Goal: Task Accomplishment & Management: Complete application form

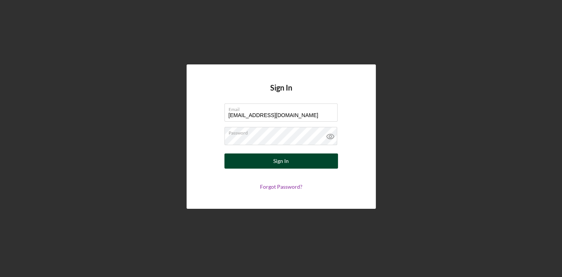
type input "[EMAIL_ADDRESS][DOMAIN_NAME]"
click at [297, 162] on button "Sign In" at bounding box center [281, 160] width 114 height 15
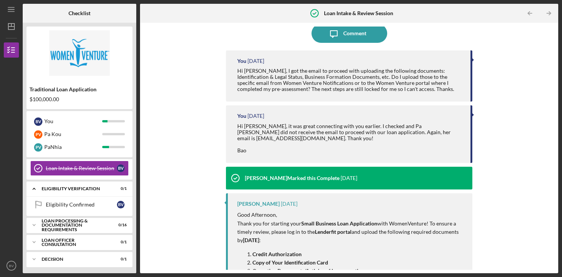
scroll to position [14, 0]
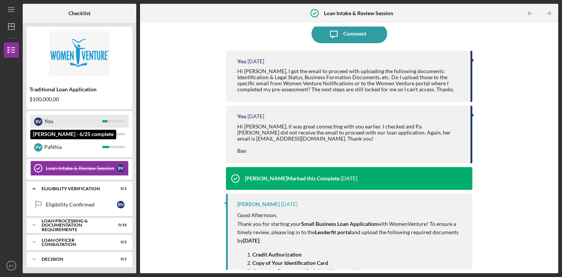
click at [81, 120] on div "You" at bounding box center [73, 121] width 58 height 13
click at [57, 121] on div "You" at bounding box center [73, 121] width 58 height 13
click at [48, 121] on div "You" at bounding box center [73, 121] width 58 height 13
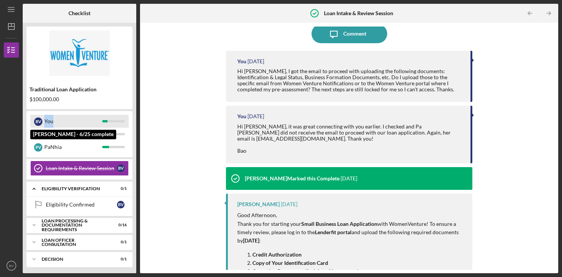
click at [48, 121] on div "You" at bounding box center [73, 121] width 58 height 13
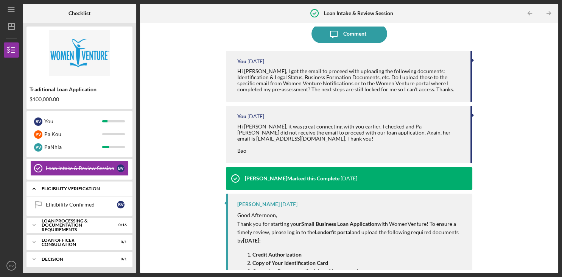
click at [81, 190] on div "Icon/Expander Eligibility Verification 0 / 1" at bounding box center [79, 189] width 106 height 16
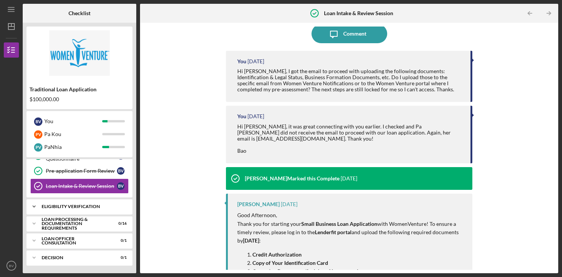
scroll to position [71, 0]
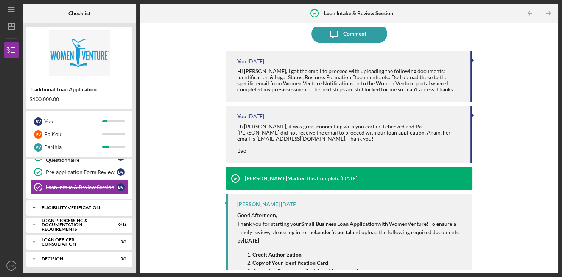
click at [82, 207] on div "Eligibility Verification" at bounding box center [82, 207] width 81 height 5
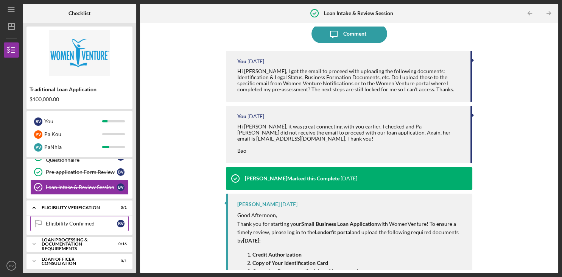
click at [81, 224] on div "Eligibility Confirmed" at bounding box center [81, 223] width 71 height 6
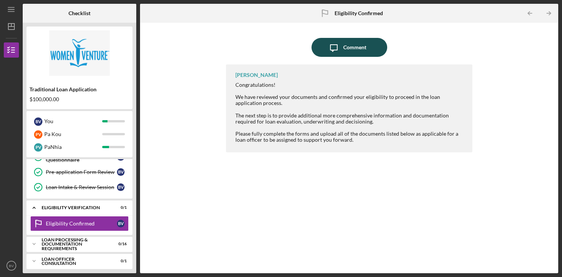
click at [343, 47] on button "Icon/Message Comment" at bounding box center [349, 47] width 76 height 19
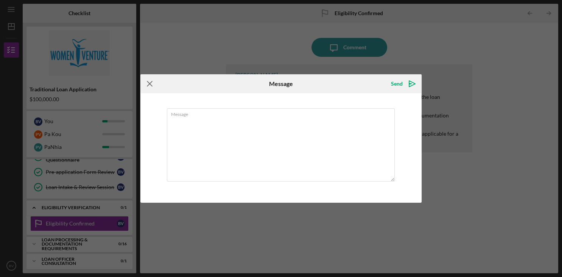
click at [151, 86] on icon "Icon/Menu Close" at bounding box center [149, 83] width 19 height 19
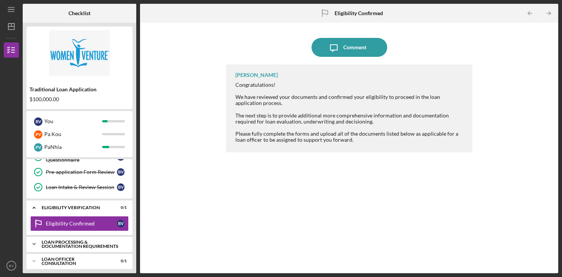
click at [86, 245] on div "Loan Processing & Documentation Requirements" at bounding box center [82, 244] width 81 height 9
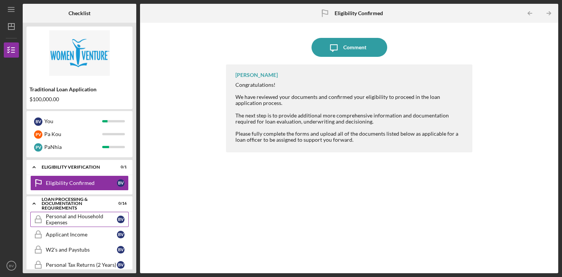
scroll to position [124, 0]
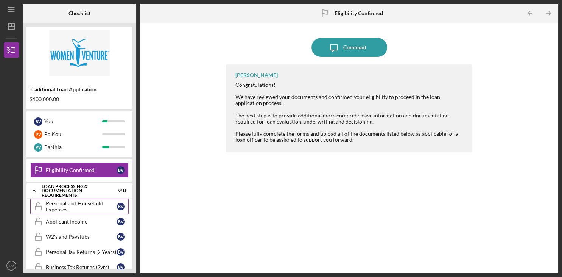
click at [65, 204] on div "Personal and Household Expenses" at bounding box center [81, 206] width 71 height 12
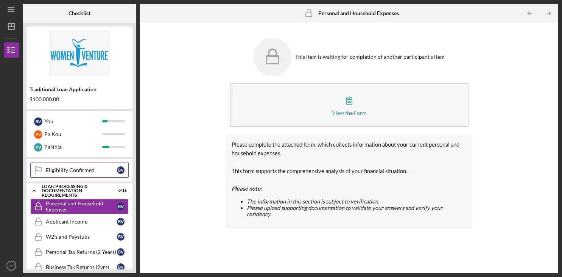
click at [67, 168] on div "Eligibility Confirmed" at bounding box center [81, 170] width 71 height 6
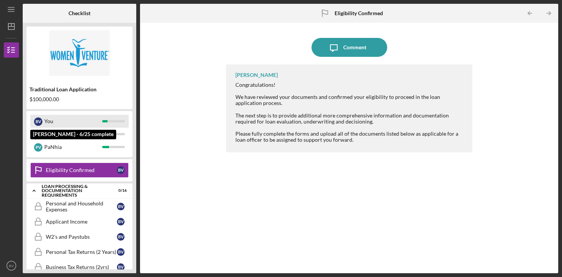
click at [61, 122] on div "You" at bounding box center [73, 121] width 58 height 13
click at [45, 119] on div "You" at bounding box center [73, 121] width 58 height 13
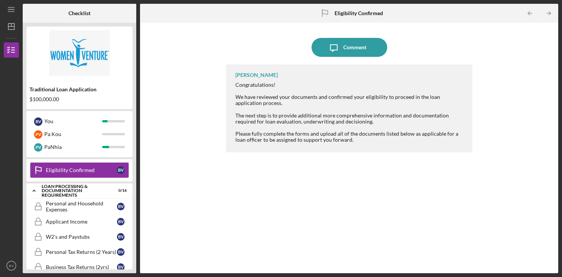
click at [59, 170] on div "Eligibility Confirmed" at bounding box center [81, 170] width 71 height 6
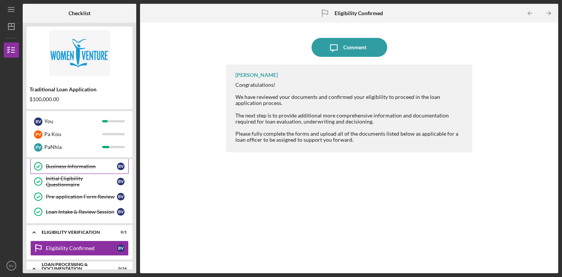
scroll to position [55, 0]
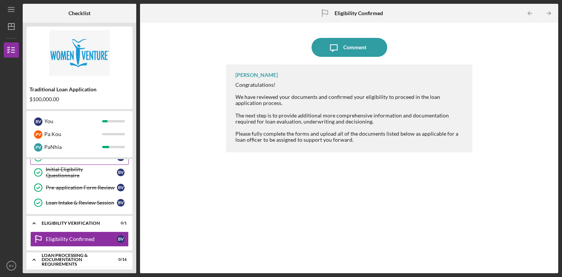
click at [67, 207] on link "Loan Intake & Review Session Loan Intake & Review Session B V" at bounding box center [79, 202] width 98 height 15
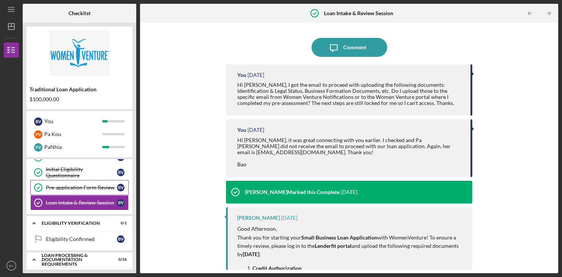
click at [78, 181] on link "Pre-application Form Review Pre-application Form Review B V" at bounding box center [79, 187] width 98 height 15
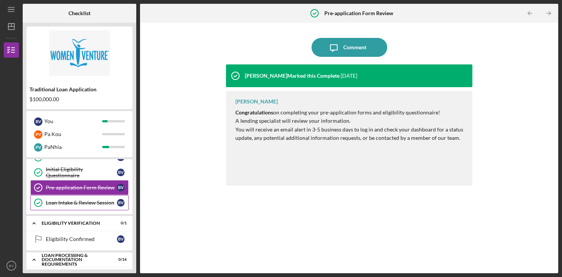
click at [81, 198] on link "Loan Intake & Review Session Loan Intake & Review Session B V" at bounding box center [79, 202] width 98 height 15
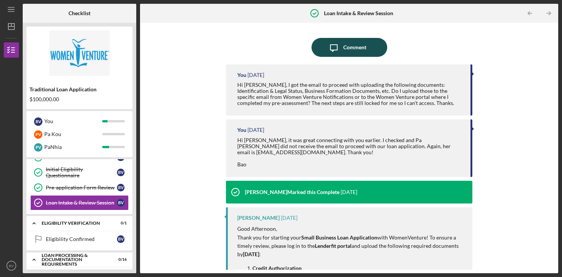
click at [337, 52] on icon "Icon/Message" at bounding box center [333, 47] width 19 height 19
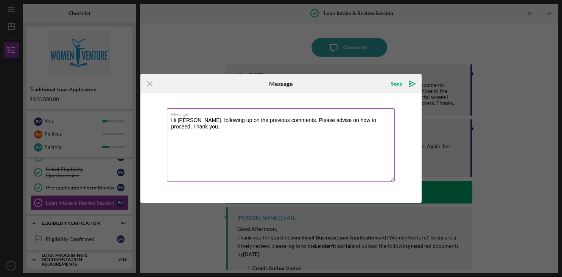
click at [310, 122] on textarea "Hi Latrina, following up on the previous comments. Please advise on how to proc…" at bounding box center [281, 144] width 228 height 73
click at [294, 122] on textarea "Hi Latrina, following up on the previous comments. Please advise on how to proc…" at bounding box center [281, 144] width 228 height 73
type textarea "Hi [PERSON_NAME], following up on the previous comments. [PERSON_NAME] still ha…"
click at [413, 87] on icon "Icon/icon-invite-send" at bounding box center [412, 83] width 19 height 19
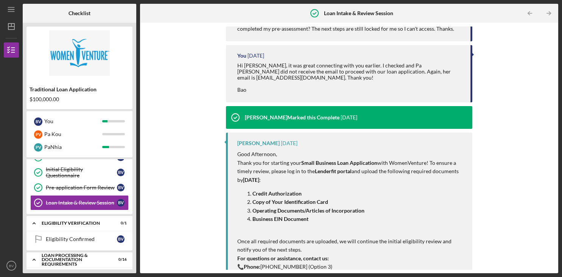
scroll to position [127, 0]
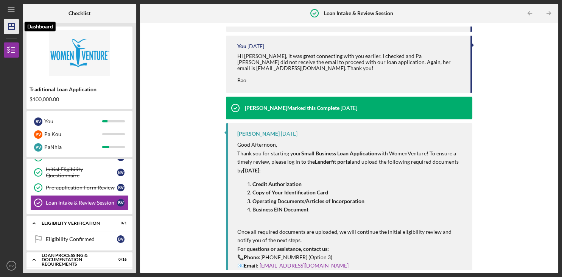
click at [13, 26] on line "button" at bounding box center [11, 26] width 6 height 0
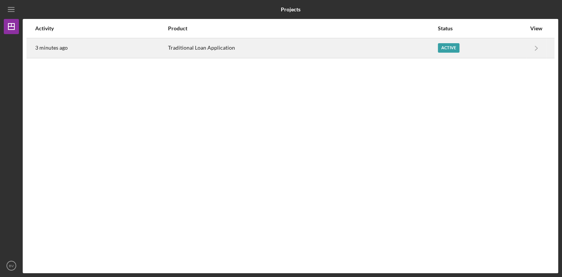
click at [448, 49] on div "Active" at bounding box center [449, 47] width 22 height 9
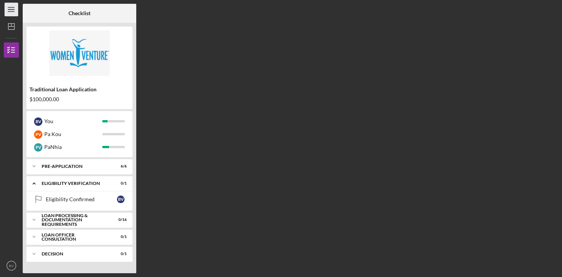
click at [14, 11] on line "button" at bounding box center [11, 11] width 6 height 0
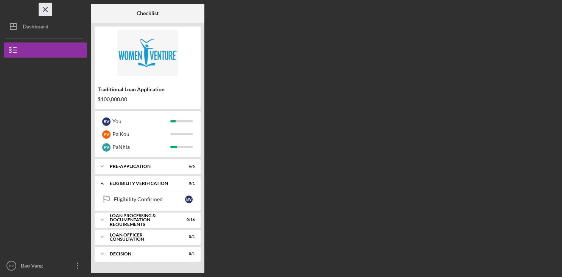
click at [45, 9] on line "button" at bounding box center [45, 9] width 4 height 4
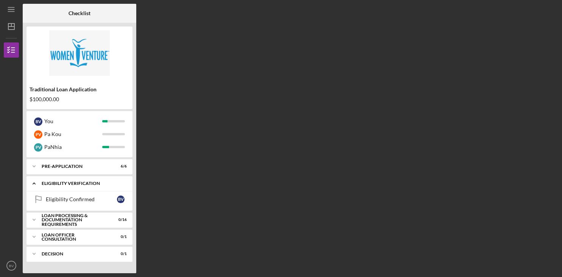
click at [75, 185] on div "Eligibility Verification" at bounding box center [82, 183] width 81 height 5
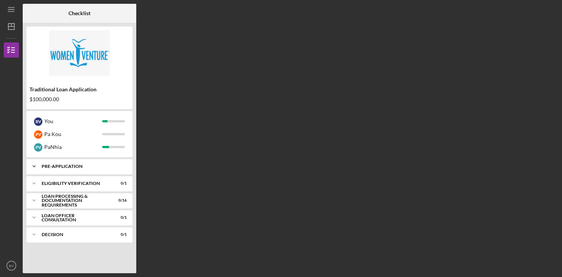
click at [78, 164] on div "Icon/Expander Pre-Application 6 / 6" at bounding box center [79, 166] width 106 height 15
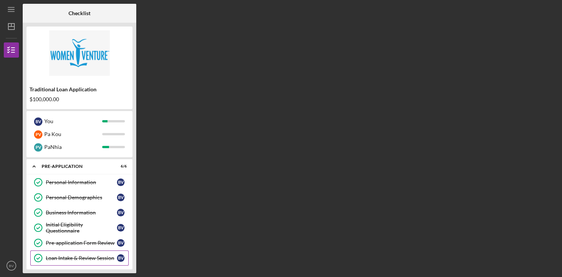
click at [86, 258] on div "Loan Intake & Review Session" at bounding box center [81, 258] width 71 height 6
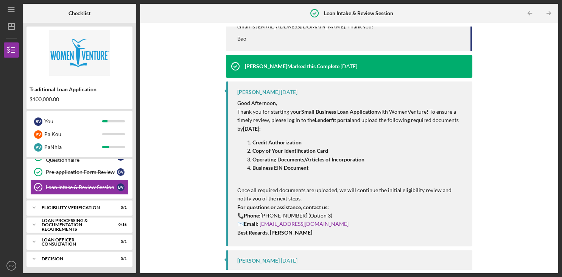
scroll to position [169, 0]
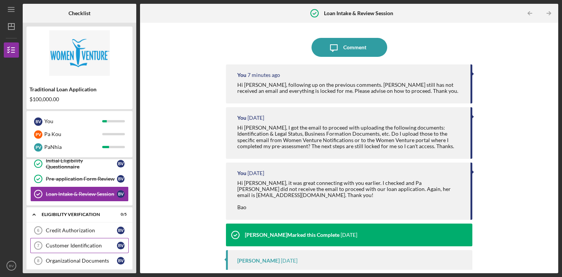
scroll to position [64, 0]
click at [92, 227] on div "Credit Authorization" at bounding box center [81, 230] width 71 height 6
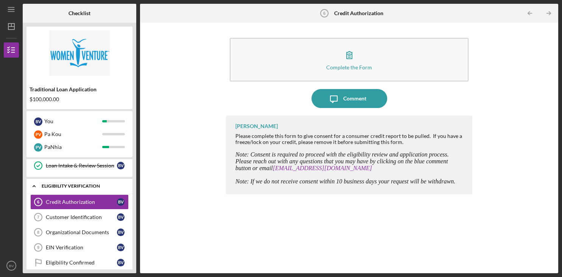
scroll to position [96, 0]
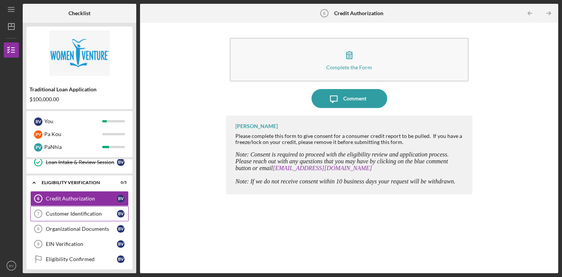
click at [87, 213] on div "Customer Identification" at bounding box center [81, 213] width 71 height 6
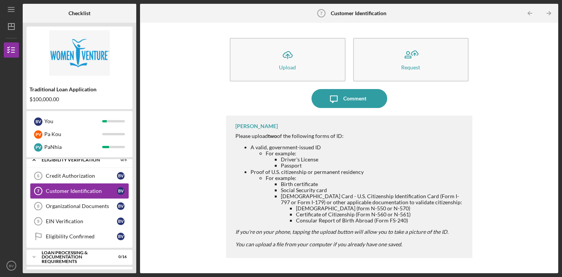
scroll to position [119, 0]
click at [81, 218] on div "EIN Verification" at bounding box center [81, 221] width 71 height 6
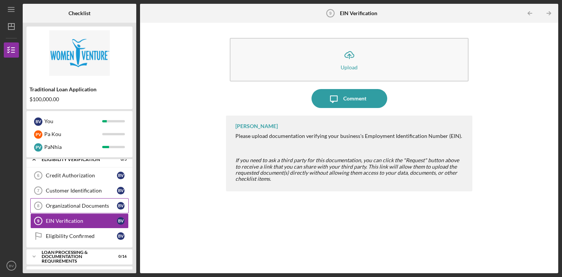
click at [83, 203] on div "Organizational Documents" at bounding box center [81, 205] width 71 height 6
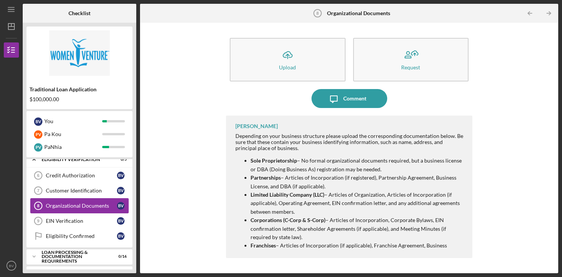
scroll to position [150, 0]
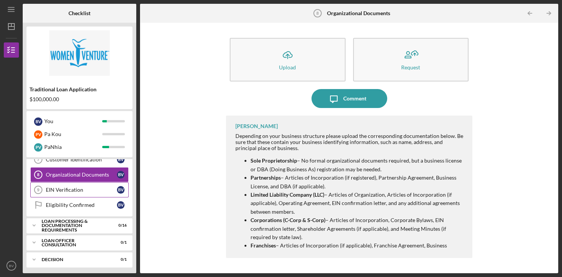
click at [86, 189] on div "EIN Verification" at bounding box center [81, 190] width 71 height 6
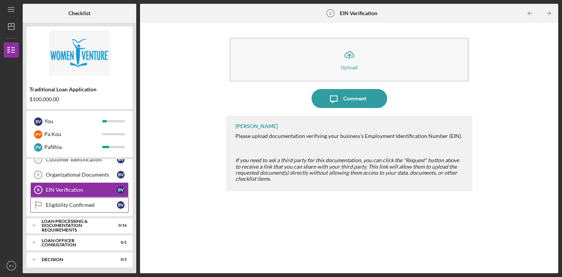
click at [89, 207] on link "Eligibility Confirmed Eligibility Confirmed B V" at bounding box center [79, 204] width 98 height 15
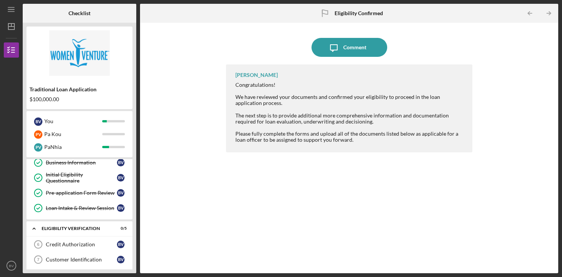
scroll to position [75, 0]
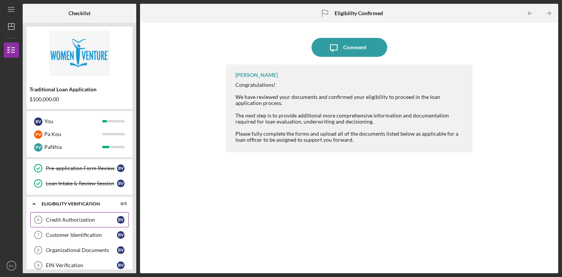
click at [90, 217] on div "Credit Authorization" at bounding box center [81, 219] width 71 height 6
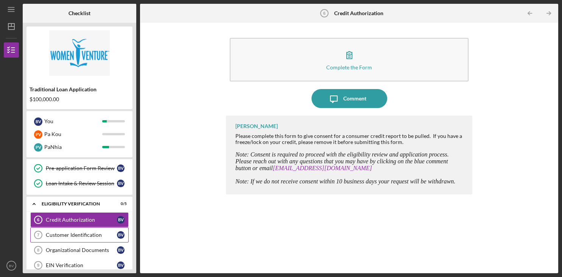
click at [90, 232] on div "Customer Identification" at bounding box center [81, 235] width 71 height 6
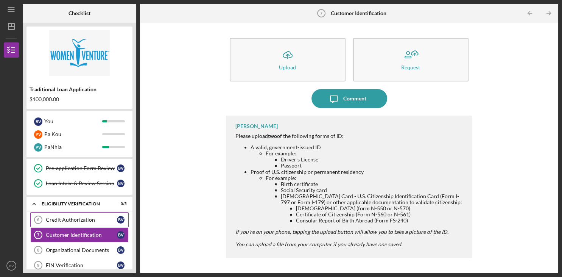
click at [98, 218] on div "Credit Authorization" at bounding box center [81, 219] width 71 height 6
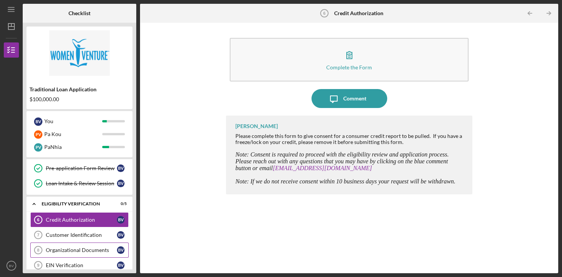
click at [94, 251] on div "Organizational Documents" at bounding box center [81, 250] width 71 height 6
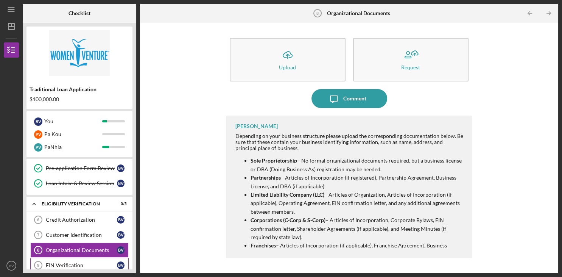
click at [87, 260] on link "EIN Verification 9 EIN Verification B V" at bounding box center [79, 264] width 98 height 15
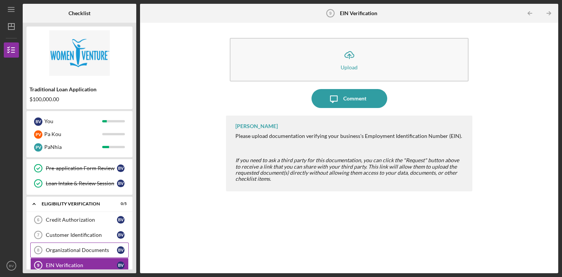
click at [86, 243] on link "Organizational Documents 8 Organizational Documents B V" at bounding box center [79, 249] width 98 height 15
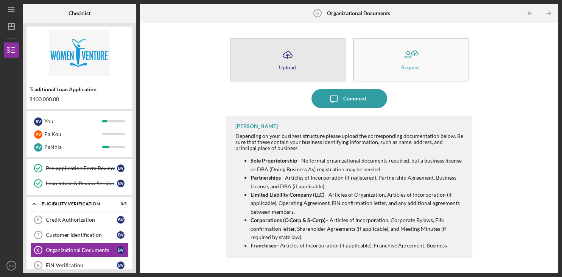
click at [307, 56] on button "Icon/Upload Upload" at bounding box center [288, 60] width 116 height 44
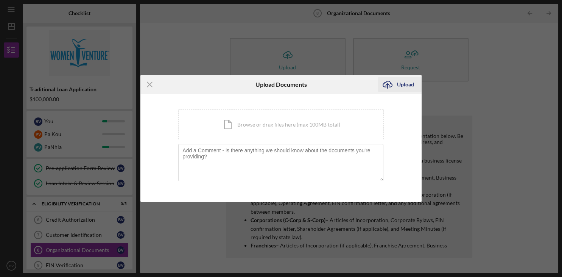
click at [408, 88] on div "Upload" at bounding box center [405, 84] width 17 height 15
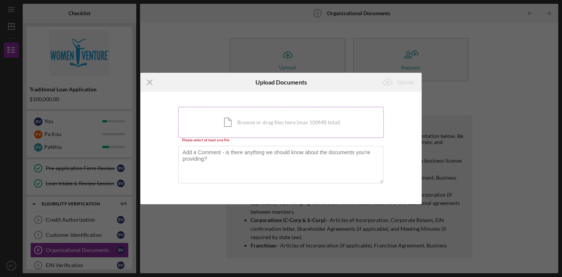
click at [260, 131] on div "Icon/Document Browse or drag files here (max 100MB total) Tap to choose files o…" at bounding box center [280, 122] width 205 height 31
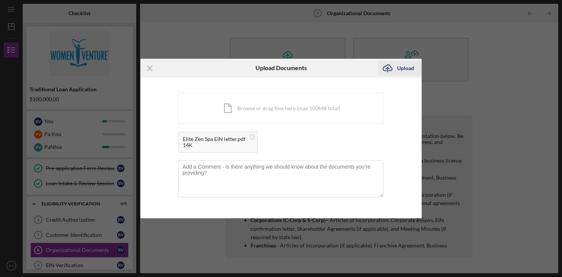
click at [406, 66] on div "Upload" at bounding box center [405, 68] width 17 height 15
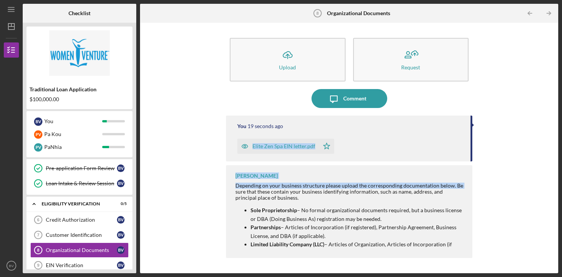
drag, startPoint x: 472, startPoint y: 142, endPoint x: 472, endPoint y: 164, distance: 21.6
click at [472, 164] on div "You 19 seconds ago Elite Zen Spa EIN letter.pdf Icon/Star [PERSON_NAME] Dependi…" at bounding box center [349, 188] width 246 height 146
click at [434, 171] on div "[PERSON_NAME] Depending on your business structure please upload the correspond…" at bounding box center [349, 211] width 246 height 93
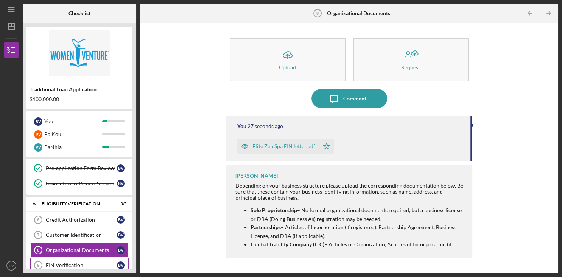
click at [89, 266] on div "EIN Verification" at bounding box center [81, 265] width 71 height 6
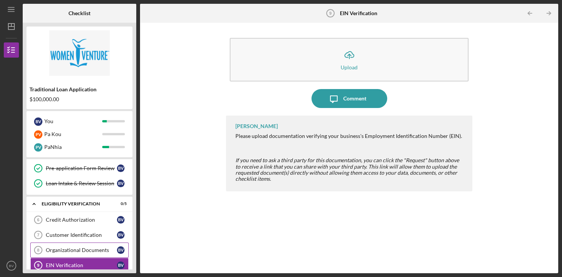
click at [80, 251] on div "Organizational Documents" at bounding box center [81, 250] width 71 height 6
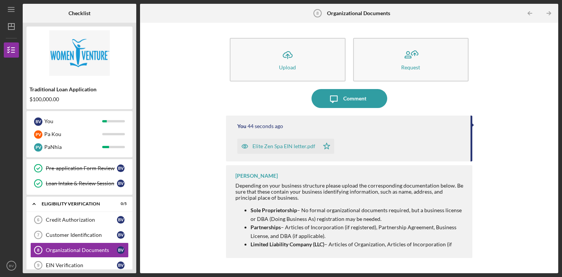
click at [449, 220] on p "Sole Proprietorship – No formal organizational documents required, but a busine…" at bounding box center [358, 214] width 214 height 17
click at [81, 218] on div "Credit Authorization" at bounding box center [81, 219] width 71 height 6
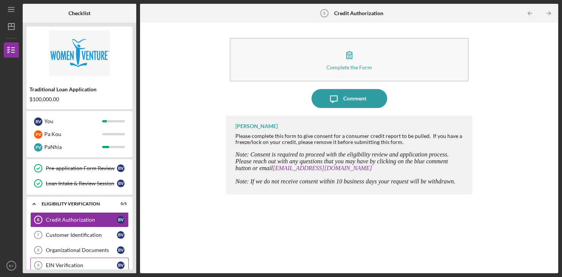
click at [88, 262] on div "EIN Verification" at bounding box center [81, 265] width 71 height 6
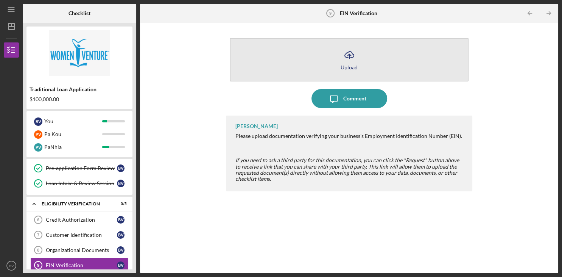
click at [355, 58] on icon "Icon/Upload" at bounding box center [349, 54] width 19 height 19
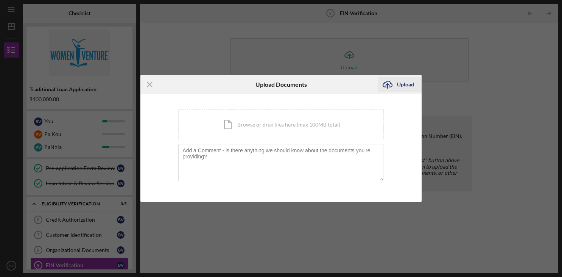
click at [404, 87] on div "Upload" at bounding box center [405, 84] width 17 height 15
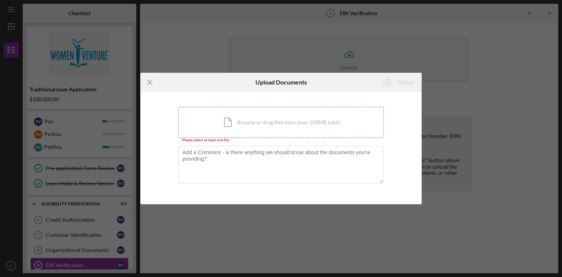
click at [233, 127] on div "Icon/Document Browse or drag files here (max 100MB total) Tap to choose files o…" at bounding box center [280, 122] width 205 height 31
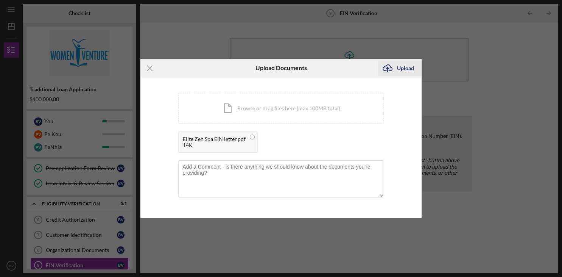
click at [413, 66] on div "Upload" at bounding box center [405, 68] width 17 height 15
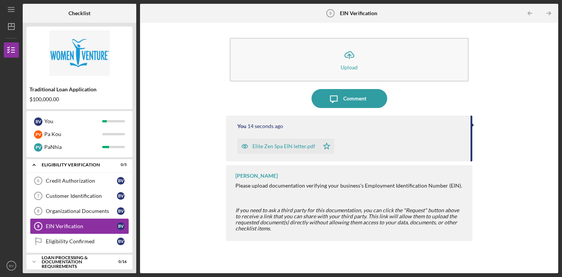
scroll to position [112, 0]
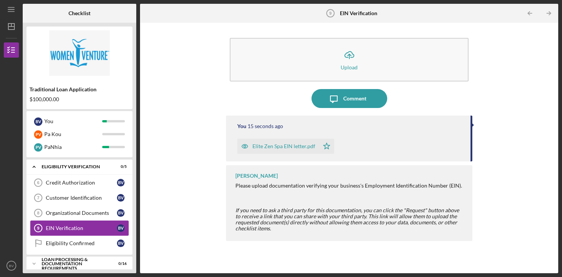
click at [98, 200] on link "Customer Identification 7 Customer Identification B V" at bounding box center [79, 197] width 98 height 15
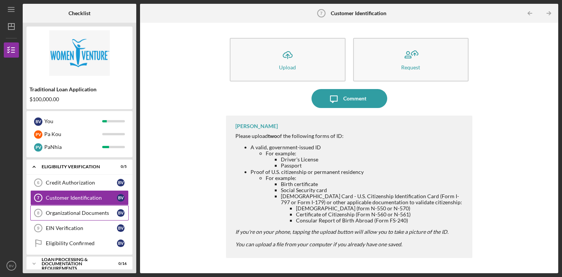
click at [88, 213] on div "Organizational Documents" at bounding box center [81, 213] width 71 height 6
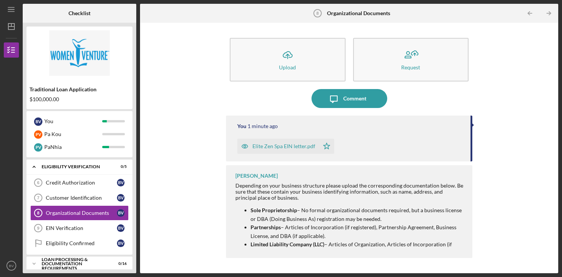
click at [270, 226] on strong "Partnerships" at bounding box center [266, 227] width 30 height 6
click at [367, 241] on p "Limited Liability Company (LLC) – Articles of Organization, Articles of Incorpo…" at bounding box center [358, 252] width 214 height 25
click at [388, 244] on p "Limited Liability Company (LLC) – Articles of Organization, Articles of Incorpo…" at bounding box center [358, 252] width 214 height 25
click at [12, 265] on text "BV" at bounding box center [11, 265] width 5 height 4
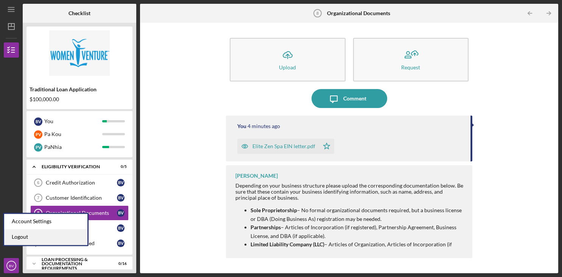
click at [23, 236] on link "Logout" at bounding box center [45, 237] width 83 height 16
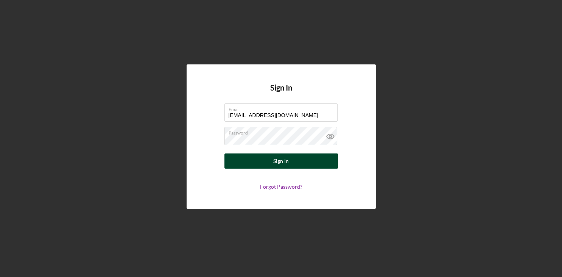
type input "[EMAIL_ADDRESS][DOMAIN_NAME]"
click at [275, 163] on div "Sign In" at bounding box center [281, 160] width 16 height 15
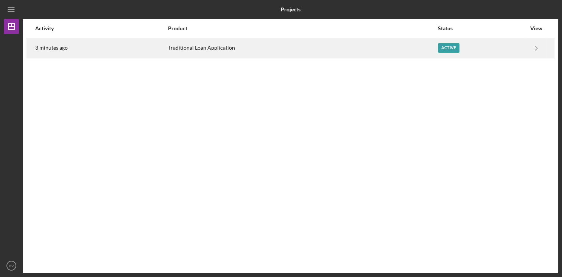
click at [446, 49] on div "Active" at bounding box center [449, 47] width 22 height 9
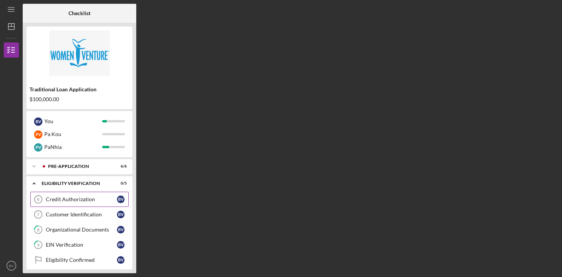
click at [78, 200] on div "Credit Authorization" at bounding box center [81, 199] width 71 height 6
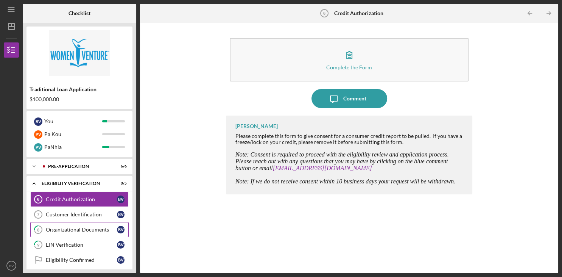
click at [81, 229] on div "Organizational Documents" at bounding box center [81, 229] width 71 height 6
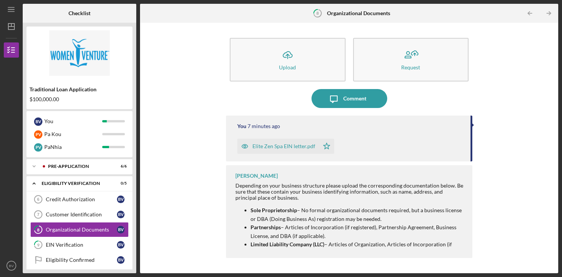
click at [324, 215] on p "Sole Proprietorship – No formal organizational documents required, but a busine…" at bounding box center [358, 214] width 214 height 17
click at [318, 237] on p "Partnerships – Articles of Incorporation (if registered), Partnership Agreement…" at bounding box center [358, 231] width 214 height 17
click at [62, 244] on div "EIN Verification" at bounding box center [81, 244] width 71 height 6
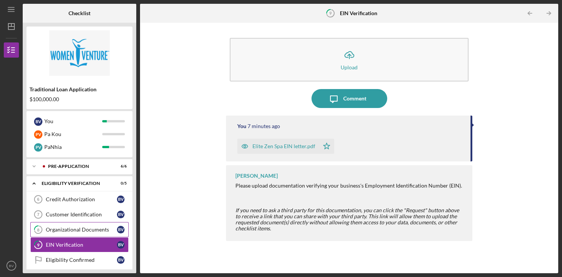
click at [70, 226] on link "8 Organizational Documents B V" at bounding box center [79, 229] width 98 height 15
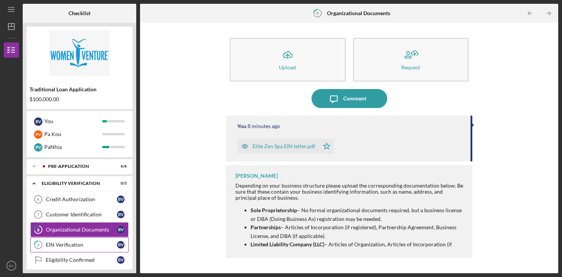
click at [96, 244] on div "EIN Verification" at bounding box center [81, 244] width 71 height 6
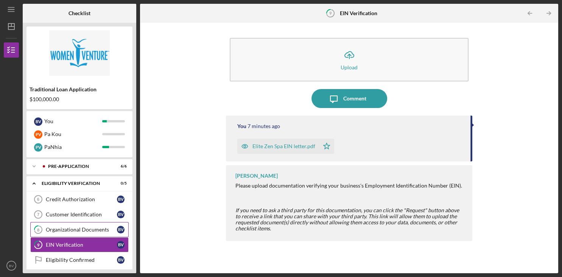
click at [95, 227] on div "Organizational Documents" at bounding box center [81, 229] width 71 height 6
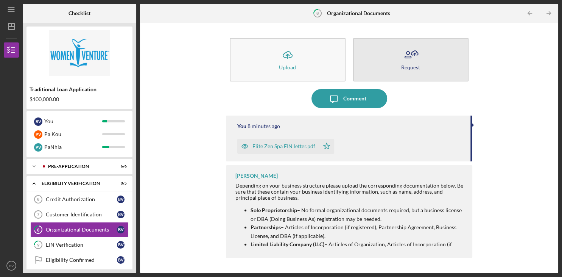
drag, startPoint x: 405, startPoint y: 65, endPoint x: 397, endPoint y: 61, distance: 9.7
click at [397, 61] on button "Request" at bounding box center [411, 60] width 116 height 44
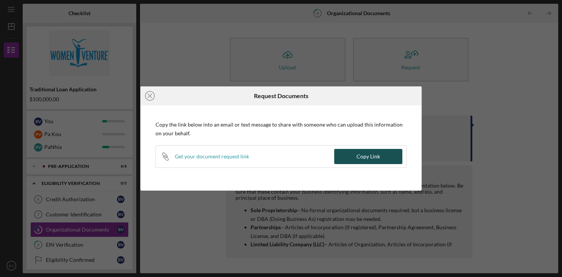
click at [352, 156] on button "Copy Link" at bounding box center [368, 156] width 68 height 15
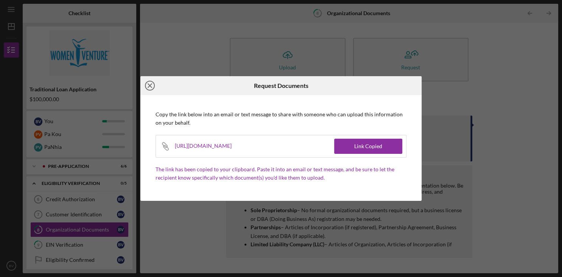
click at [149, 89] on icon "Icon/Close" at bounding box center [149, 85] width 19 height 19
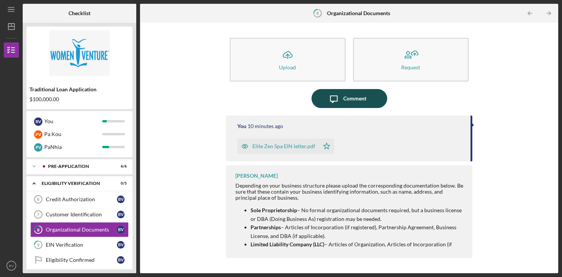
click at [338, 100] on icon "Icon/Message" at bounding box center [333, 98] width 19 height 19
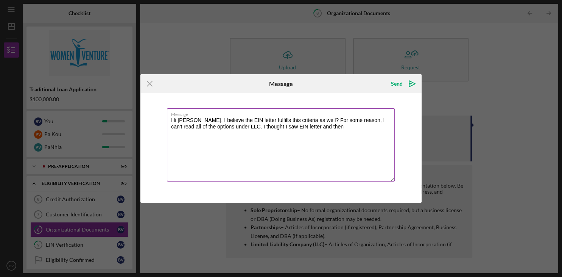
click at [228, 127] on textarea "Hi [PERSON_NAME], I believe the EIN letter fulfills this criteria as well? For …" at bounding box center [281, 144] width 228 height 73
click at [314, 124] on textarea "Hi [PERSON_NAME], I believe the EIN letter fulfills this criteria as well? For …" at bounding box center [281, 144] width 228 height 73
click at [356, 129] on textarea "Hi [PERSON_NAME], I believe the EIN letter fulfills this criteria as well? For …" at bounding box center [281, 144] width 228 height 73
type textarea "Hi [PERSON_NAME], I believe the EIN letter fulfills this criteria as well? For …"
click at [395, 87] on div "Send" at bounding box center [397, 83] width 12 height 15
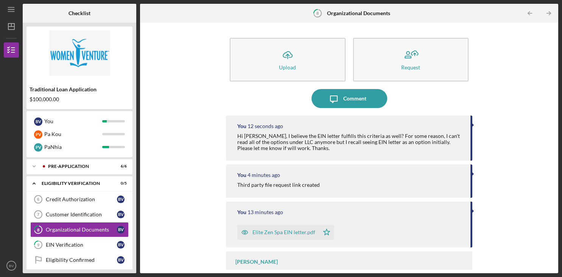
click at [440, 182] on div "Third party file request link created" at bounding box center [350, 185] width 226 height 6
click at [88, 244] on div "EIN Verification" at bounding box center [81, 244] width 71 height 6
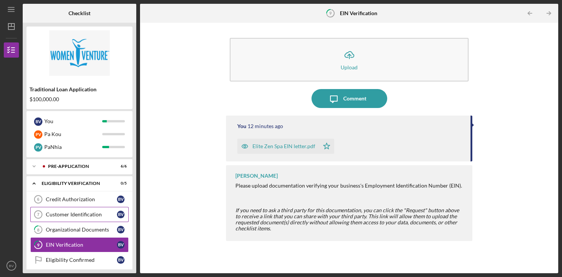
click at [92, 213] on div "Customer Identification" at bounding box center [81, 214] width 71 height 6
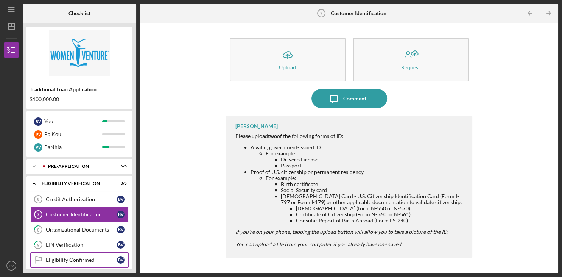
click at [83, 255] on link "Eligibility Confirmed Eligibility Confirmed B V" at bounding box center [79, 259] width 98 height 15
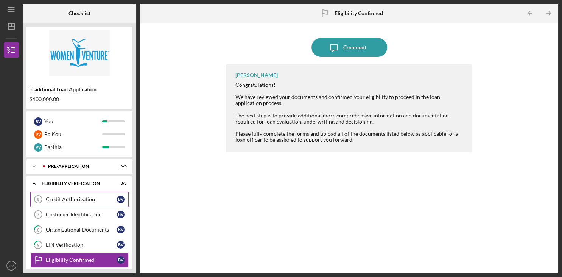
click at [86, 198] on div "Credit Authorization" at bounding box center [81, 199] width 71 height 6
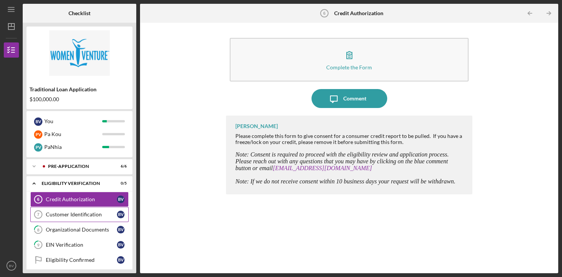
click at [92, 211] on div "Customer Identification" at bounding box center [81, 214] width 71 height 6
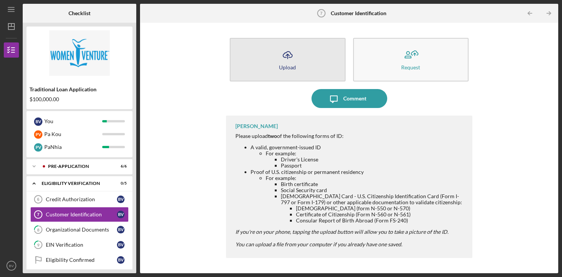
click at [294, 54] on icon "Icon/Upload" at bounding box center [287, 54] width 19 height 19
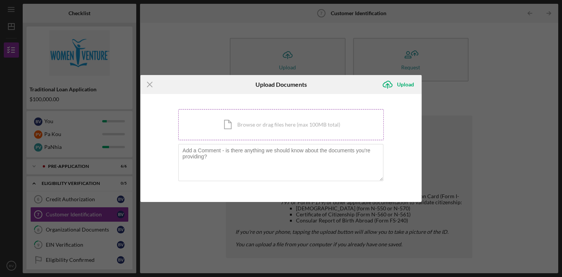
click at [253, 132] on div "Icon/Document Browse or drag files here (max 100MB total) Tap to choose files o…" at bounding box center [280, 124] width 205 height 31
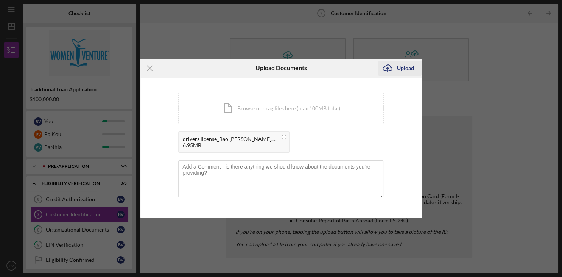
click at [409, 70] on div "Upload" at bounding box center [405, 68] width 17 height 15
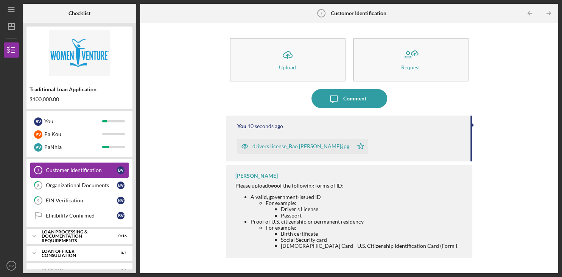
scroll to position [56, 0]
